Goal: Use online tool/utility: Utilize a website feature to perform a specific function

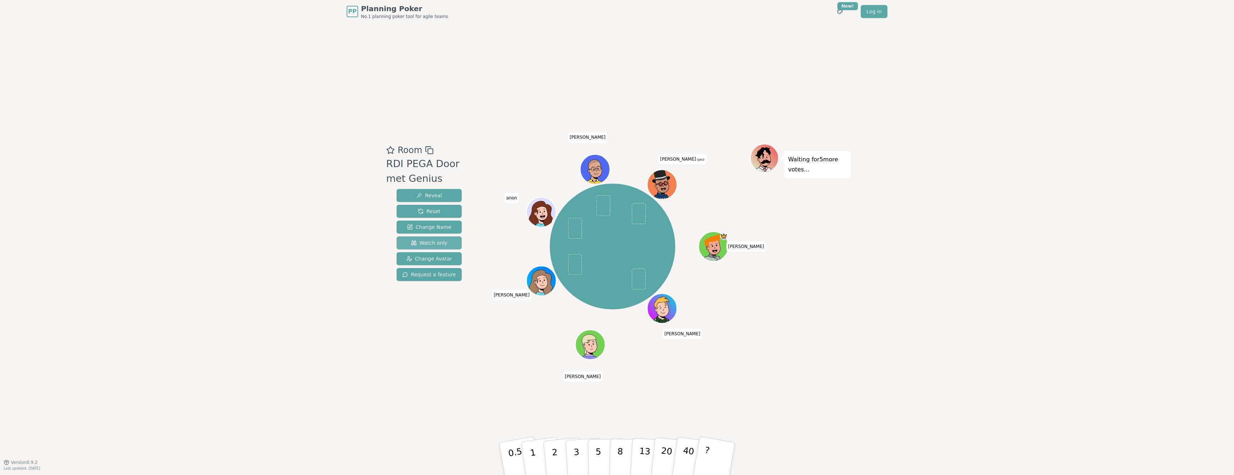
click at [429, 244] on span "Watch only" at bounding box center [429, 243] width 37 height 7
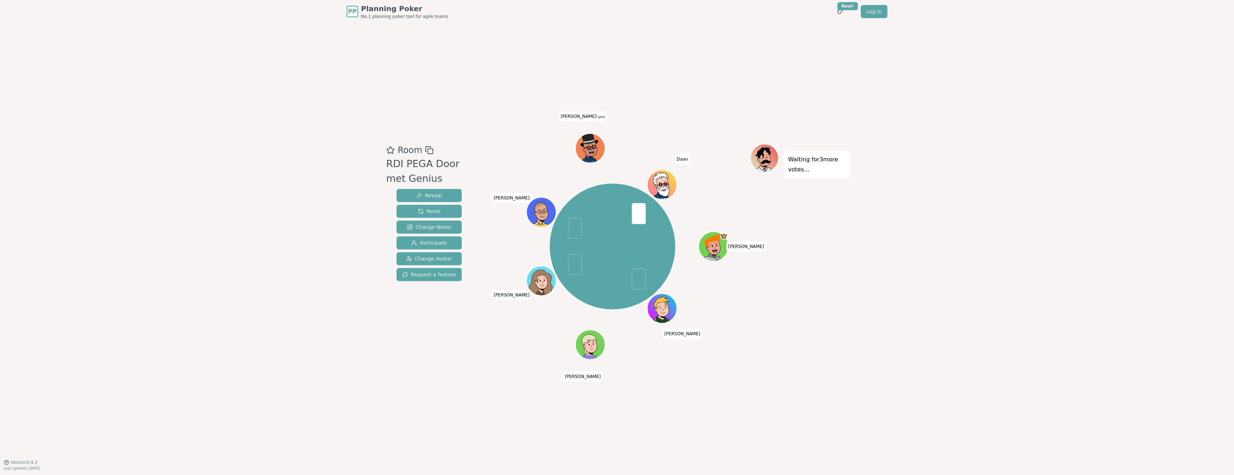
drag, startPoint x: 528, startPoint y: 248, endPoint x: 805, endPoint y: 359, distance: 298.2
click at [805, 359] on div "Room RDI PEGA Door met Genius Reveal Reset Change Name Participate Change Avata…" at bounding box center [617, 242] width 468 height 439
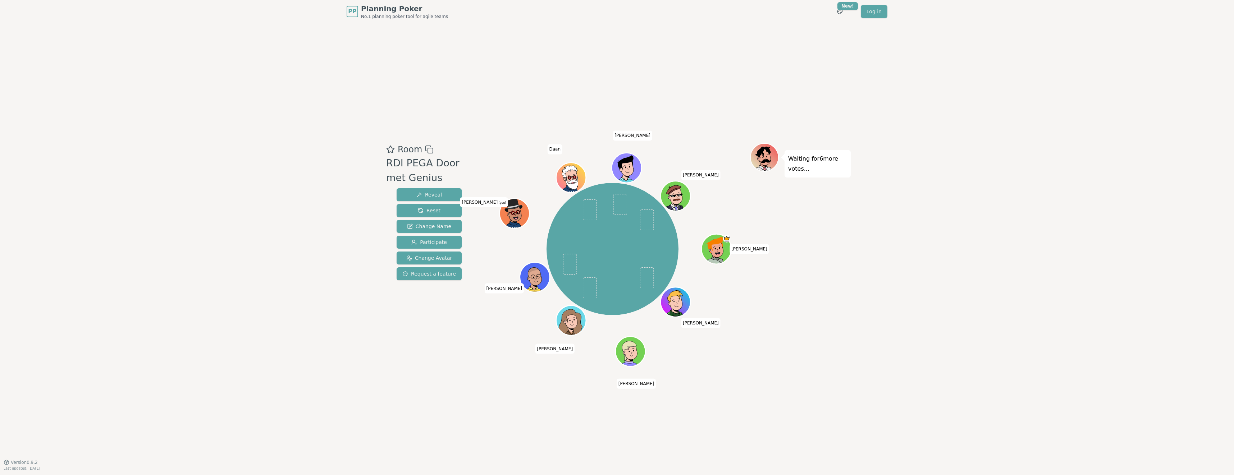
click at [514, 218] on icon at bounding box center [516, 217] width 5 height 3
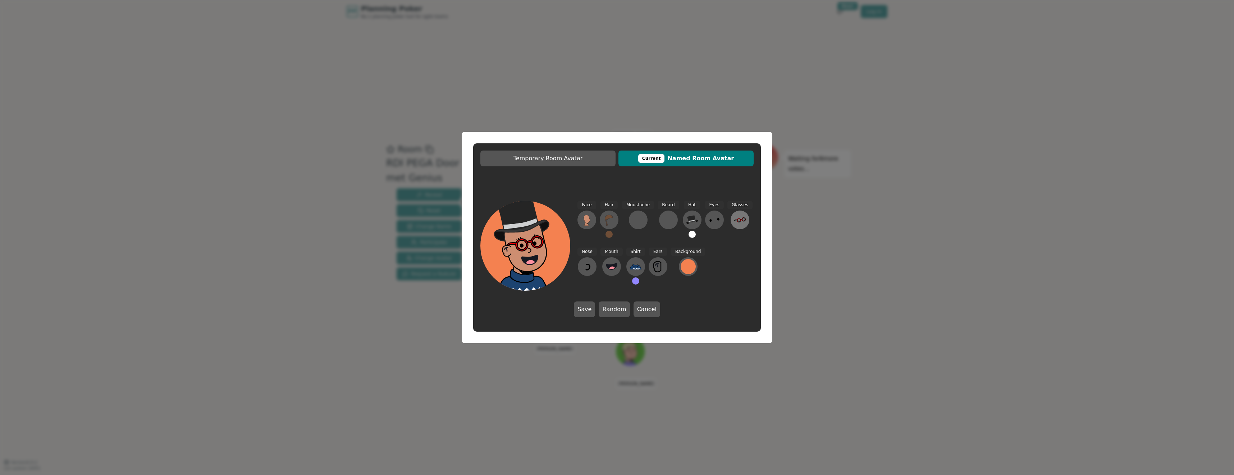
click at [734, 222] on icon at bounding box center [740, 220] width 12 height 12
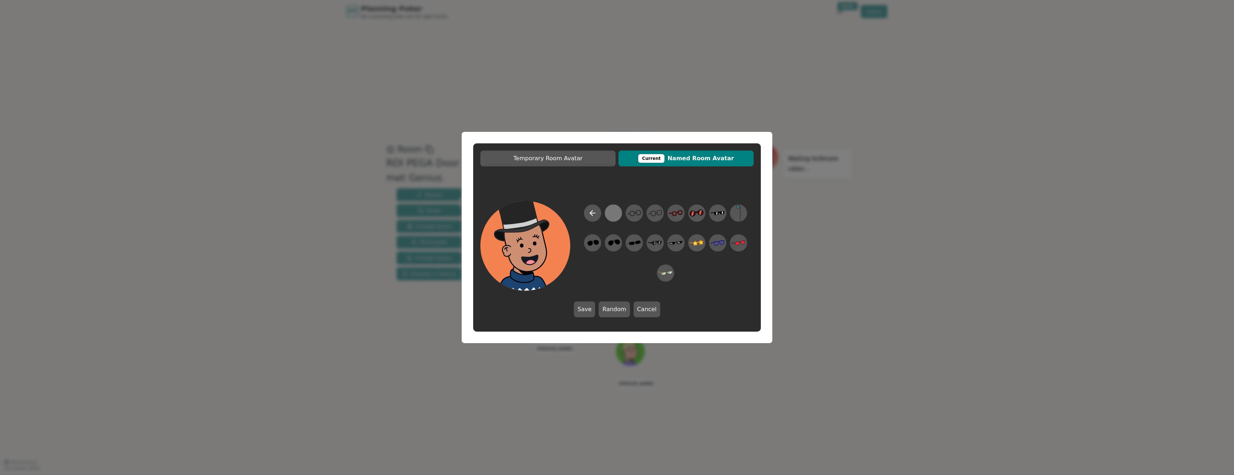
click at [608, 213] on div at bounding box center [613, 213] width 14 height 16
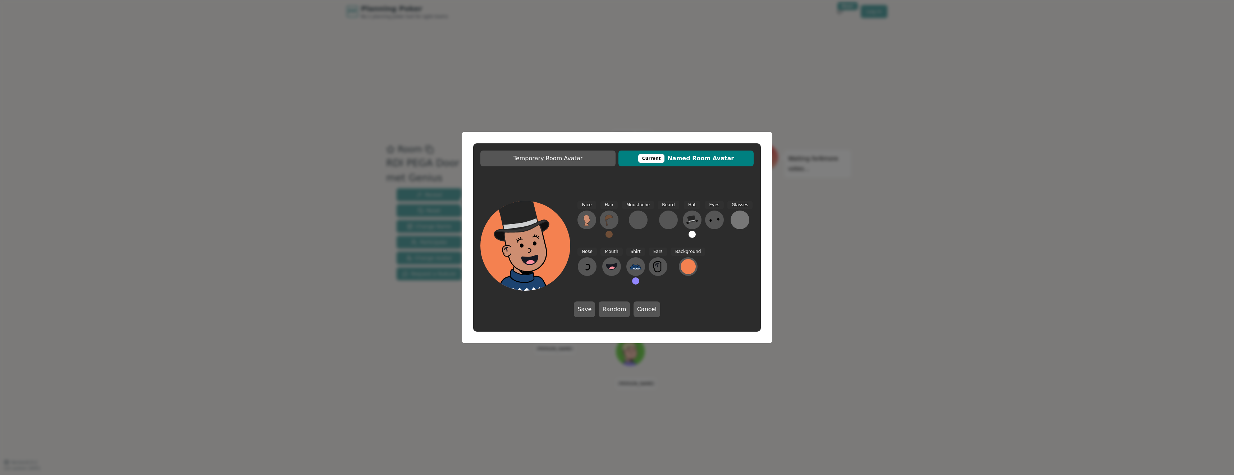
click at [734, 217] on div at bounding box center [740, 220] width 12 height 12
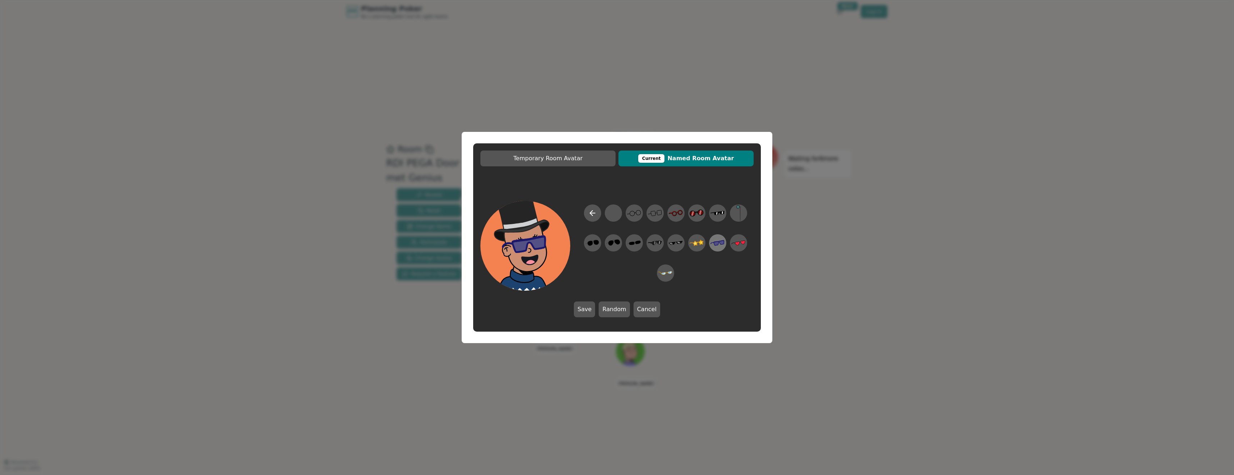
click at [720, 242] on icon at bounding box center [718, 244] width 14 height 6
click at [735, 221] on icon at bounding box center [740, 220] width 12 height 5
click at [615, 214] on div at bounding box center [613, 213] width 14 height 16
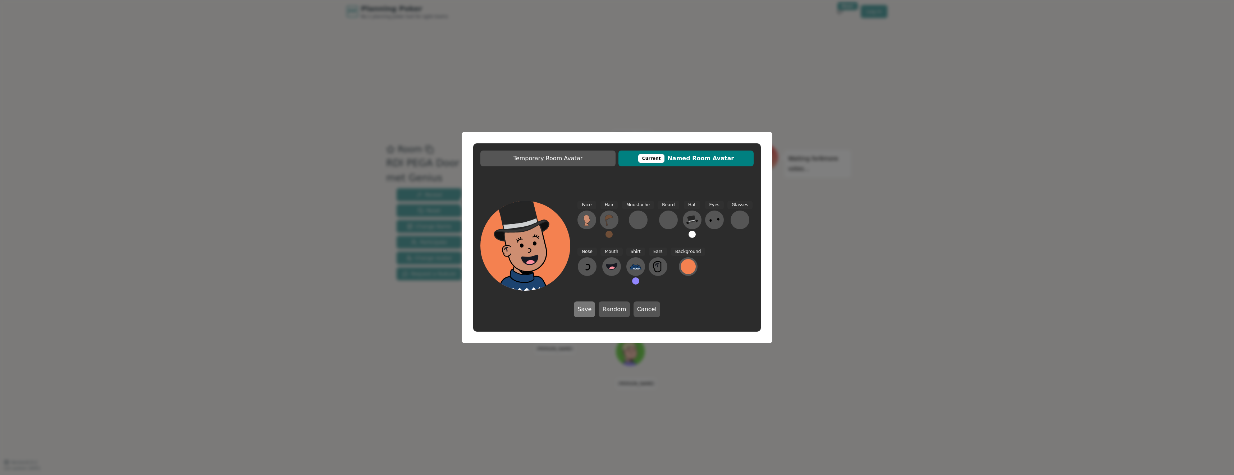
click at [587, 307] on button "Save" at bounding box center [584, 310] width 21 height 16
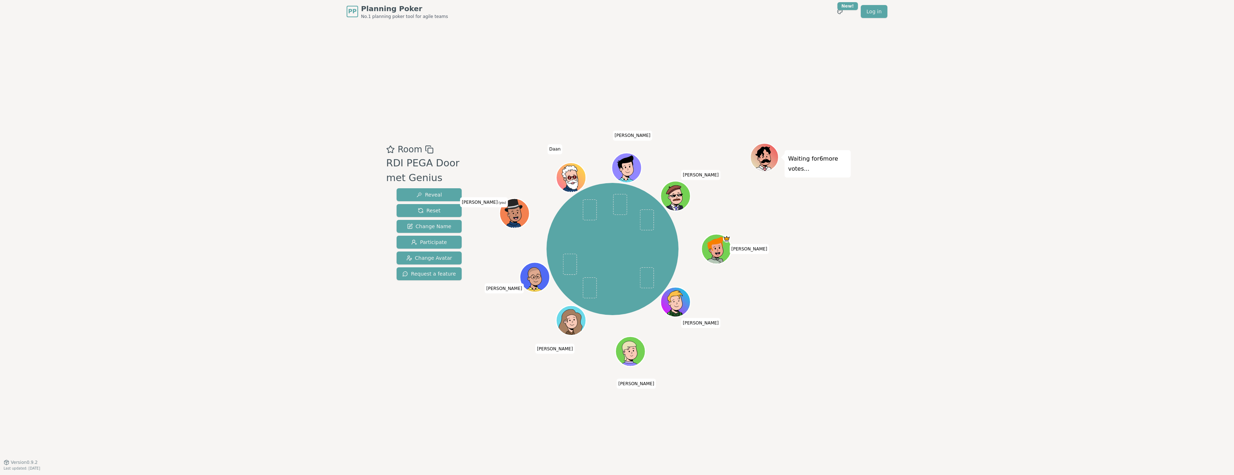
click at [847, 364] on div "Room RDI PEGA Door met Genius Reveal Reset Change Name Participate Change Avata…" at bounding box center [617, 242] width 468 height 439
click at [521, 216] on icon at bounding box center [516, 218] width 14 height 5
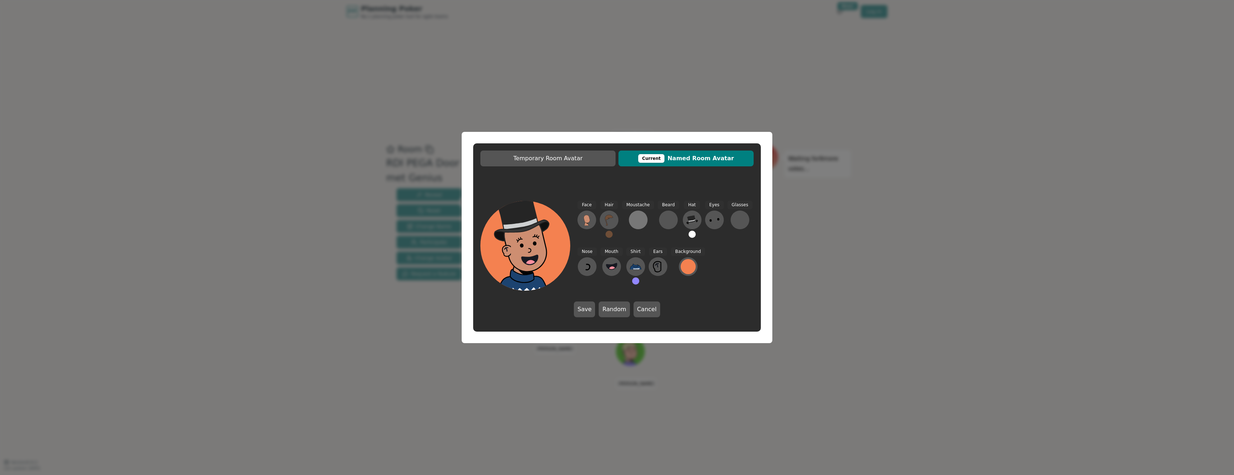
click at [642, 223] on div at bounding box center [639, 220] width 12 height 12
click at [588, 213] on icon at bounding box center [586, 213] width 5 height 0
click at [645, 313] on button "Cancel" at bounding box center [647, 310] width 27 height 16
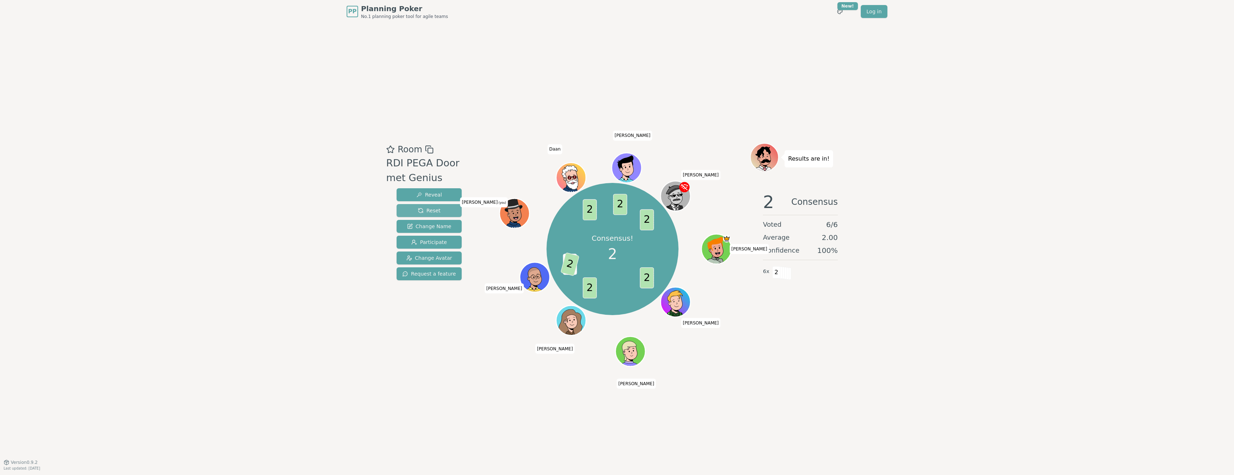
click at [420, 211] on span "Reset" at bounding box center [429, 210] width 23 height 7
